Goal: Task Accomplishment & Management: Use online tool/utility

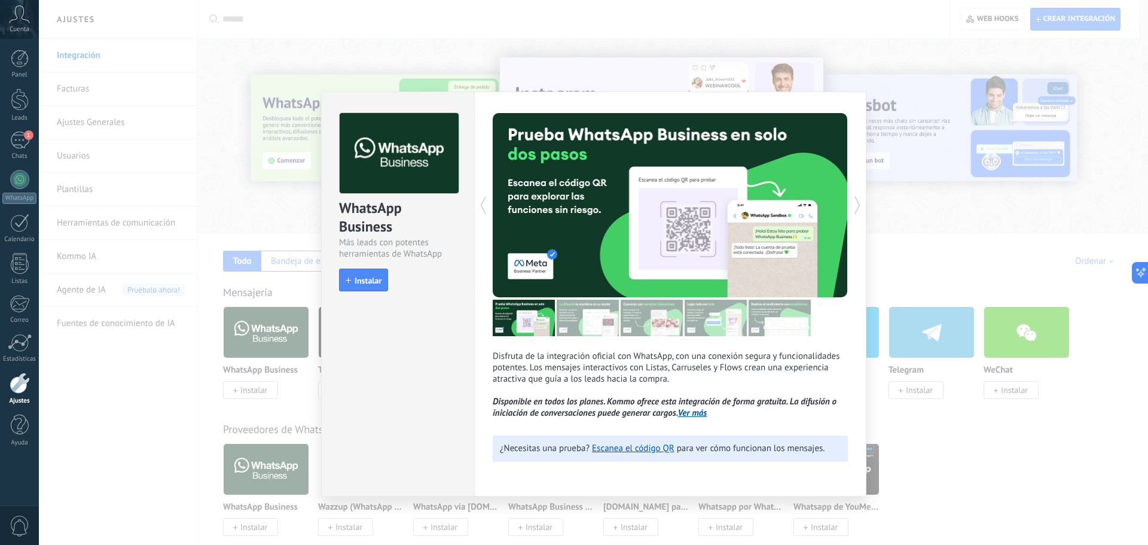
click at [236, 157] on div "WhatsApp Business Más leads con potentes herramientas de WhatsApp install Insta…" at bounding box center [593, 272] width 1109 height 545
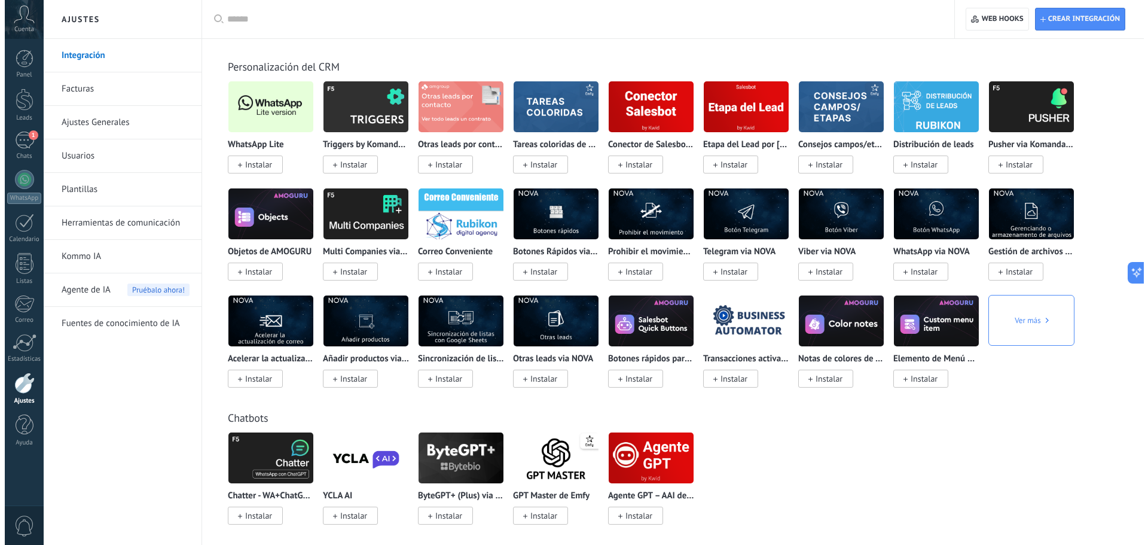
scroll to position [2179, 0]
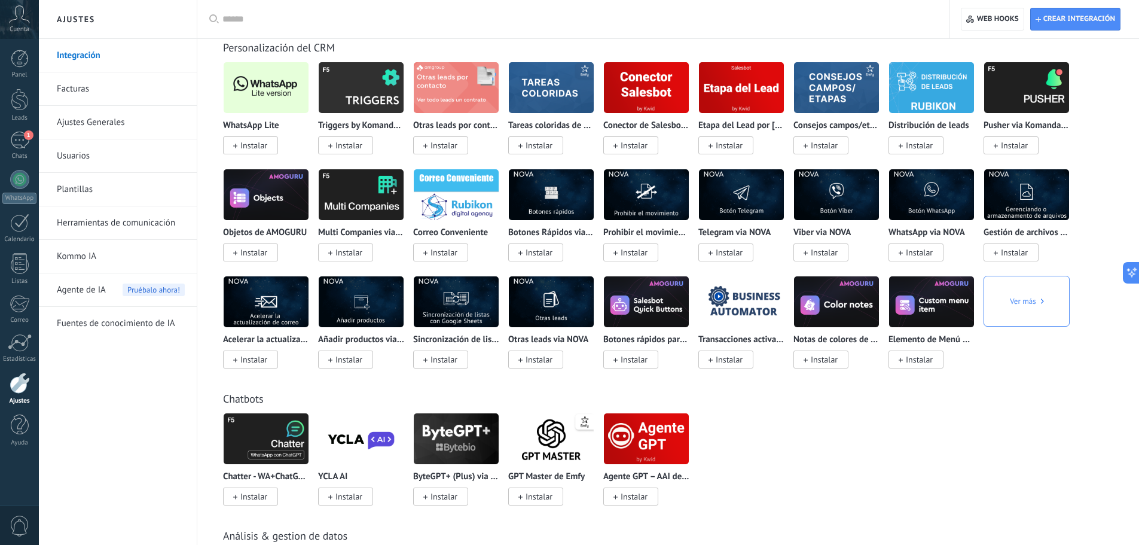
click at [259, 94] on img at bounding box center [266, 88] width 85 height 58
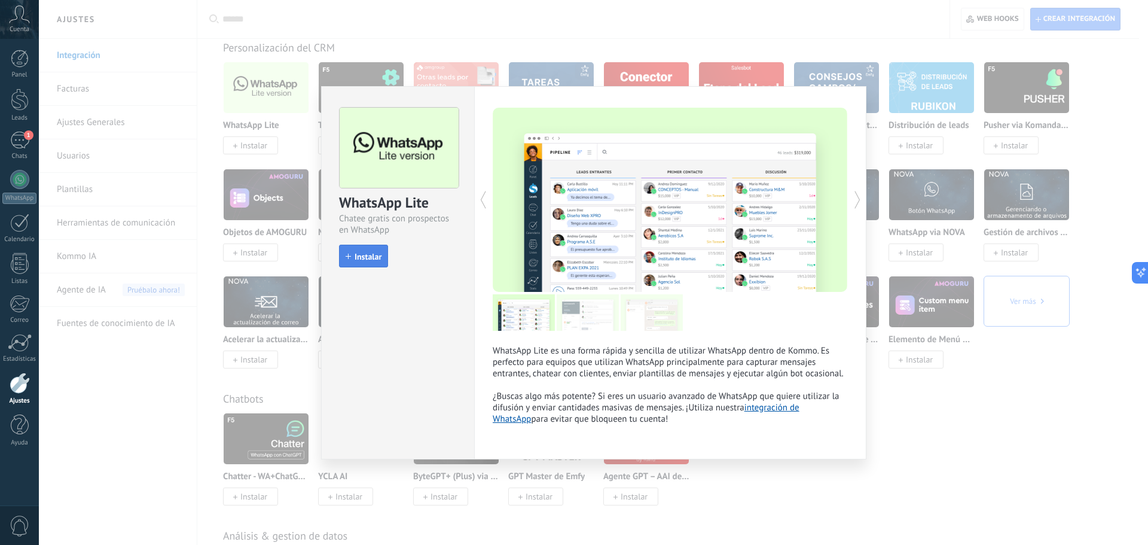
click at [367, 261] on span "Instalar" at bounding box center [368, 256] width 27 height 8
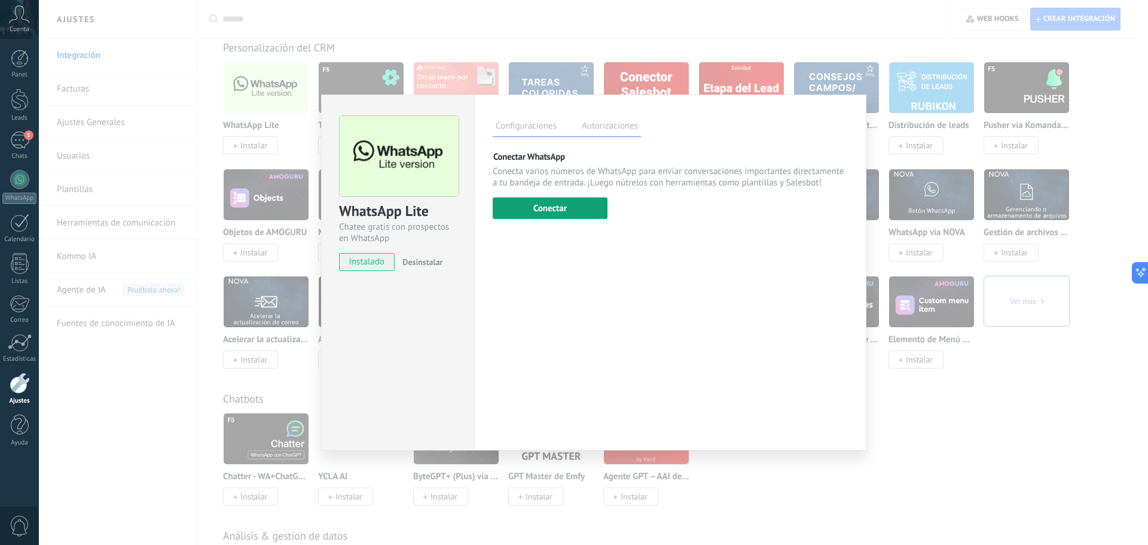
click at [529, 206] on button "Conectar" at bounding box center [550, 208] width 115 height 22
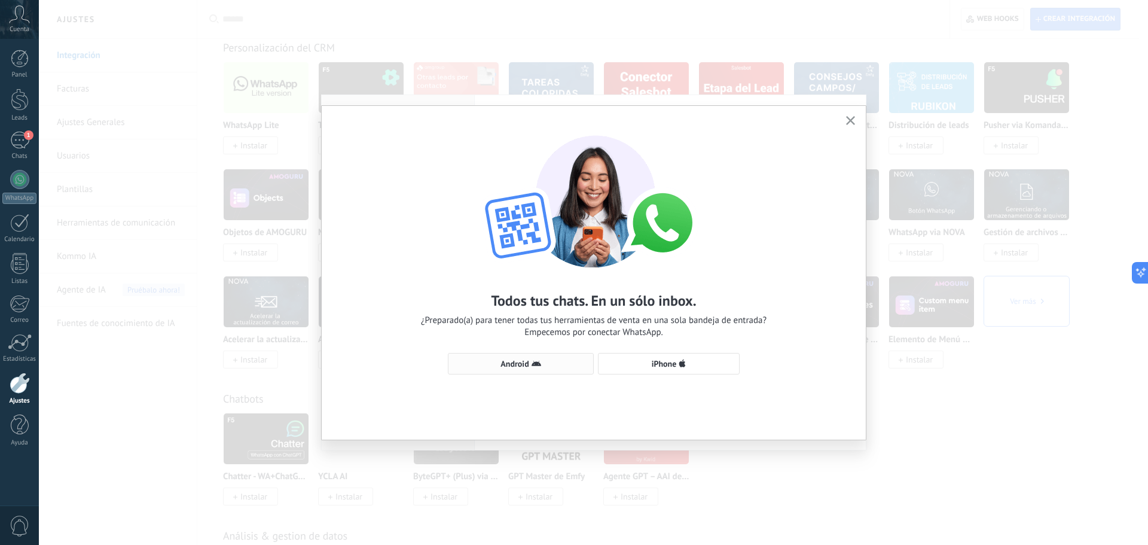
click at [518, 367] on span "Android" at bounding box center [514, 363] width 28 height 8
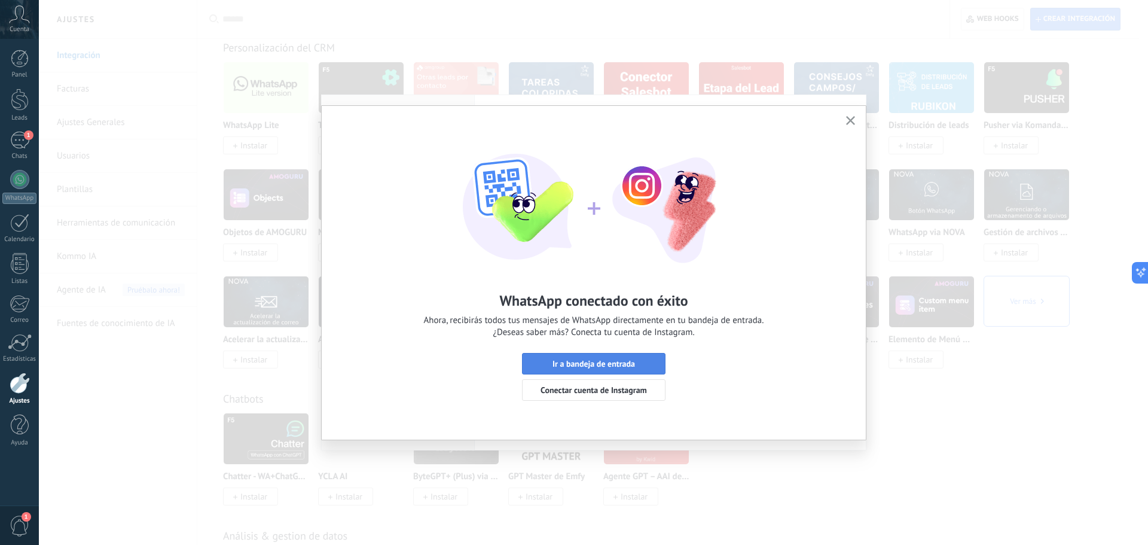
click at [635, 367] on span "Ir a bandeja de entrada" at bounding box center [593, 363] width 83 height 8
